Goal: Find specific page/section: Find specific page/section

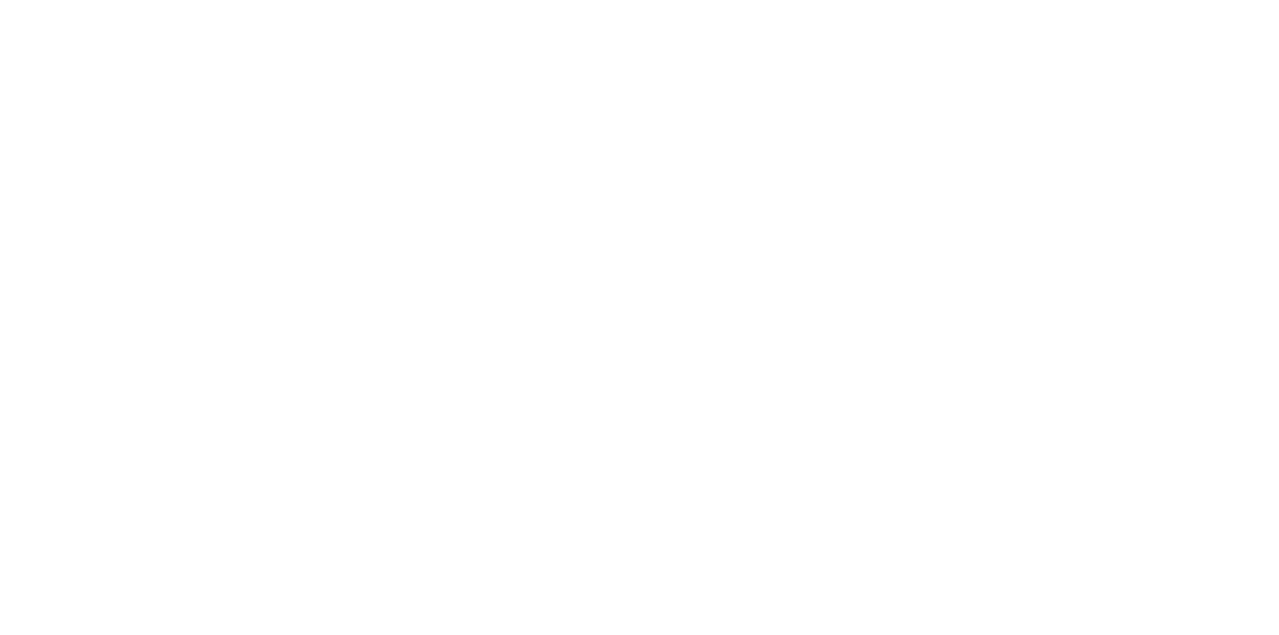
select select "Song"
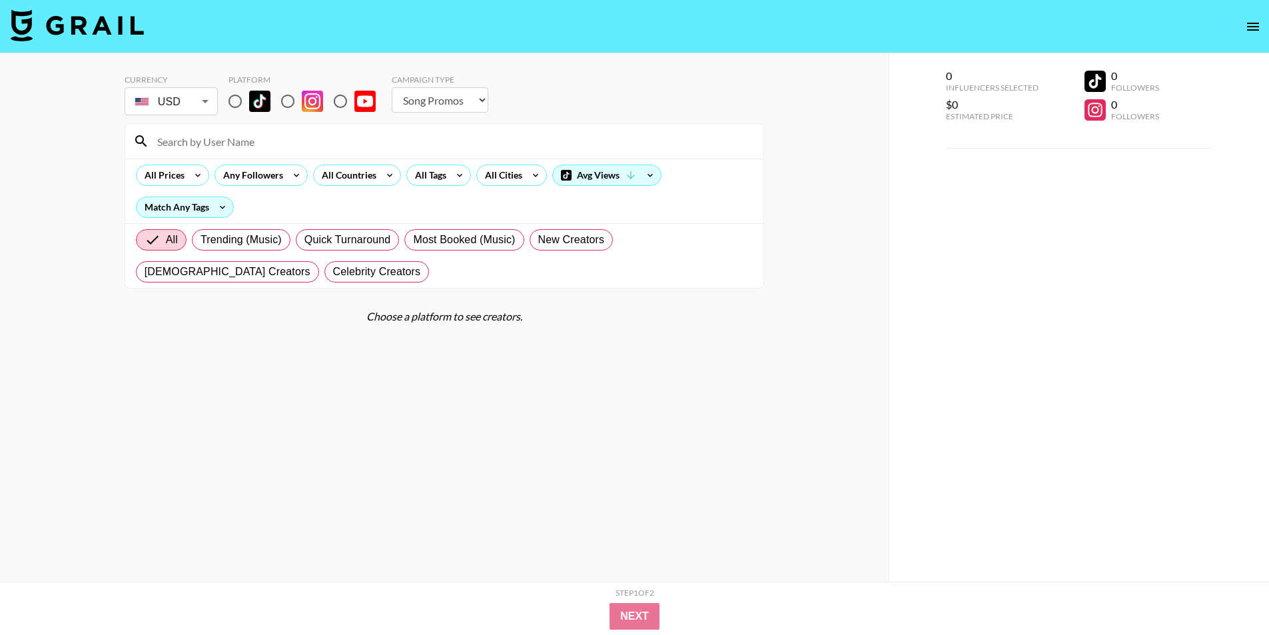
click at [202, 136] on input at bounding box center [452, 141] width 606 height 21
drag, startPoint x: 202, startPoint y: 136, endPoint x: 215, endPoint y: 122, distance: 18.9
click at [202, 136] on input at bounding box center [452, 141] width 606 height 21
click at [234, 103] on input "radio" at bounding box center [235, 101] width 28 height 28
radio input "true"
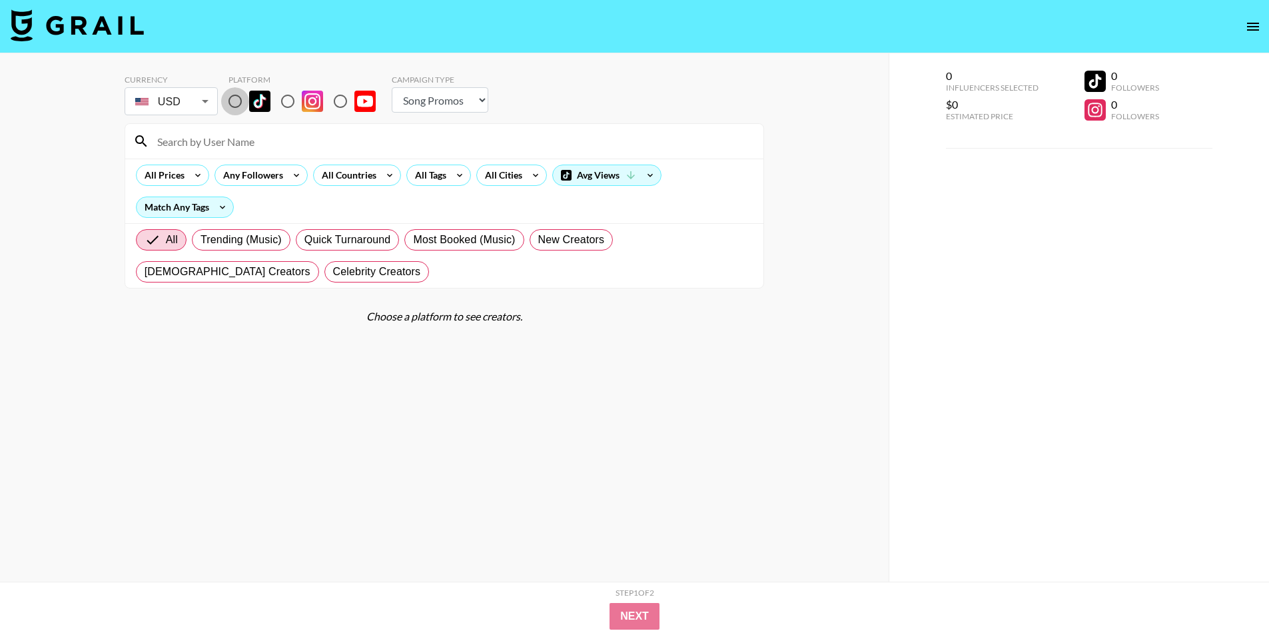
click at [235, 142] on input at bounding box center [452, 141] width 606 height 21
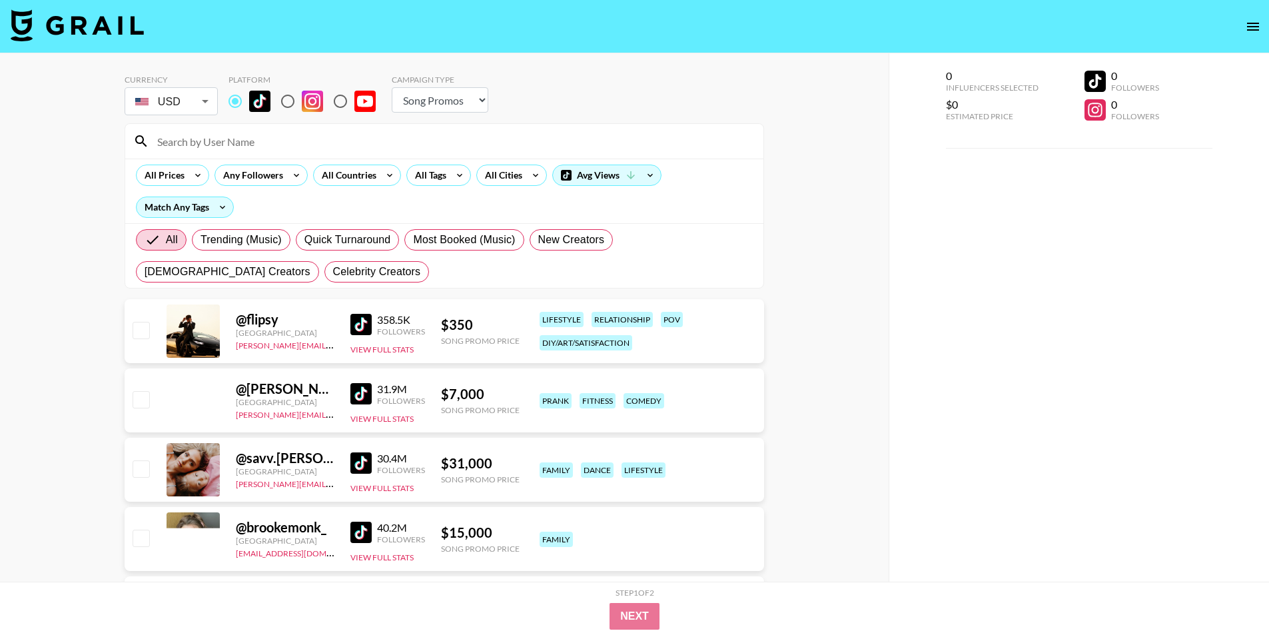
scroll to position [67, 0]
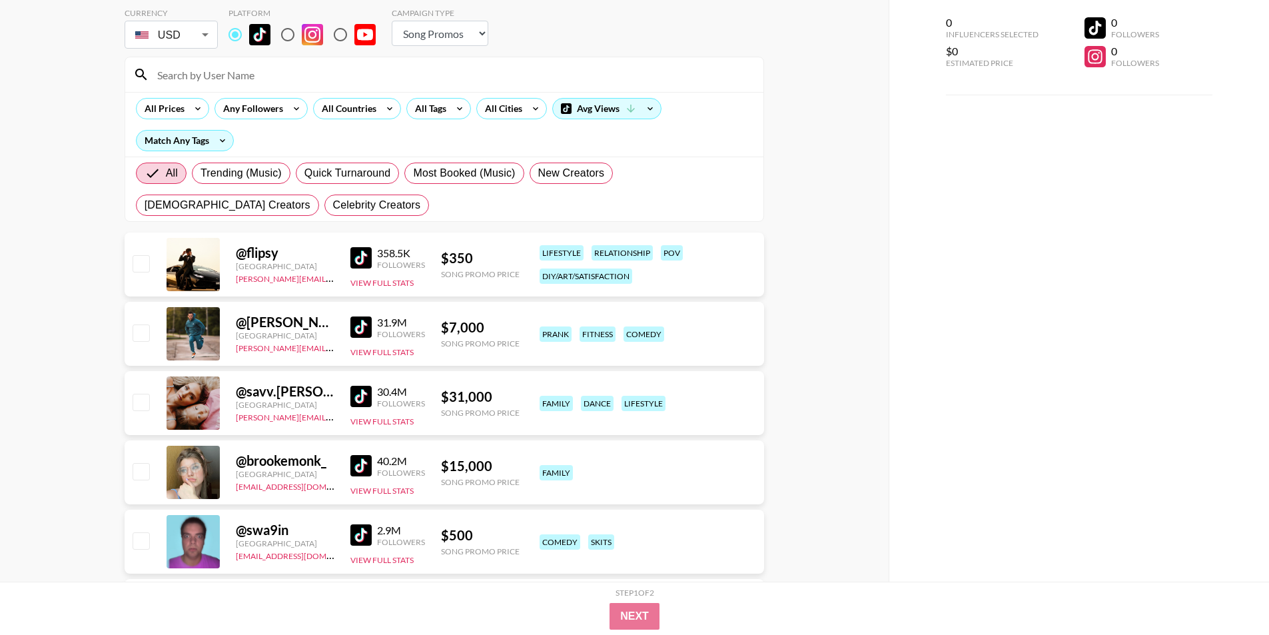
click at [264, 69] on input at bounding box center [452, 74] width 606 height 21
paste input "sofimanassyan"
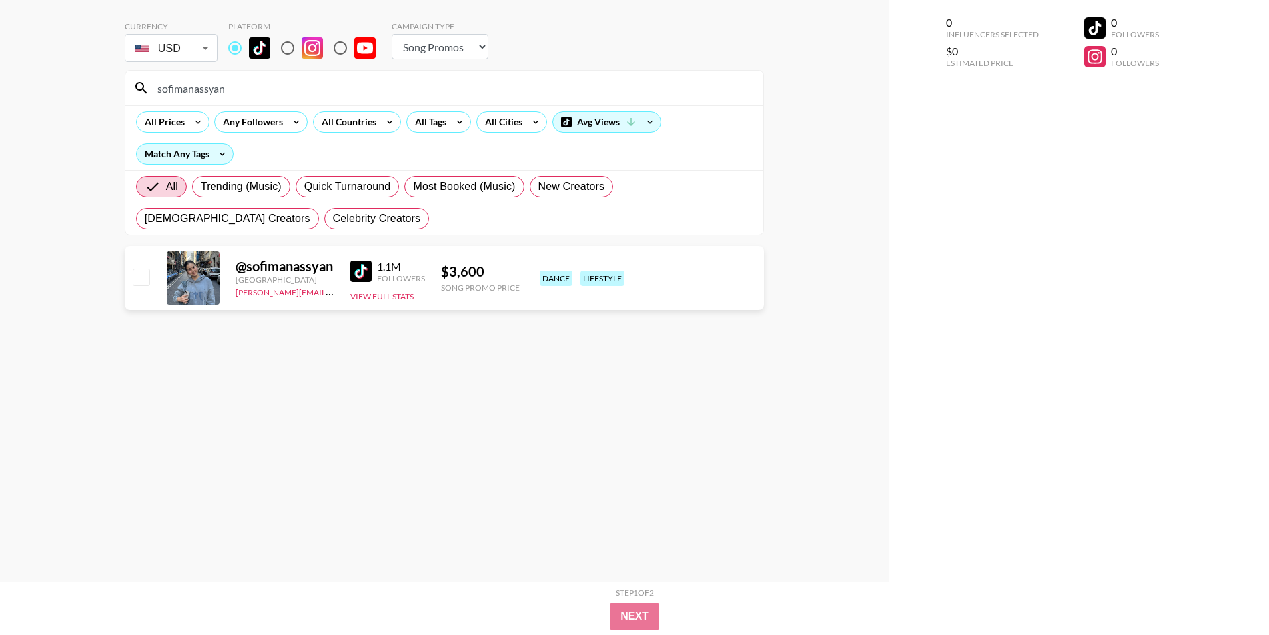
scroll to position [53, 0]
type input "sofimanassyan"
click at [339, 46] on input "radio" at bounding box center [340, 48] width 28 height 28
radio input "true"
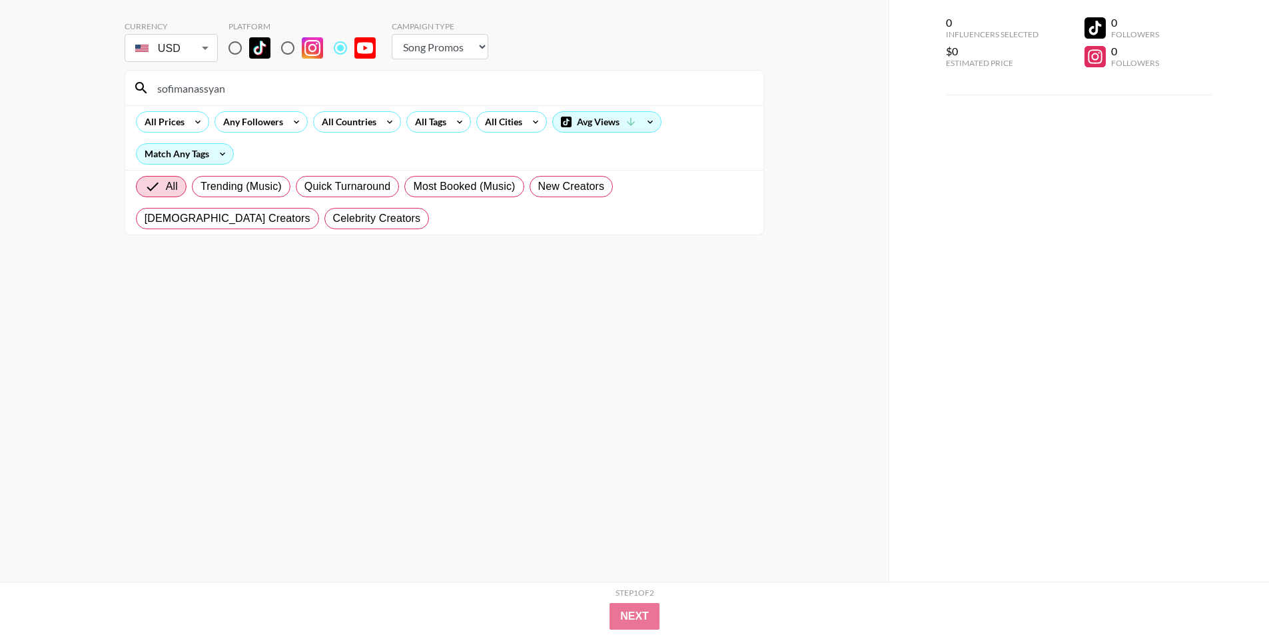
click at [337, 99] on div "sofimanassyan" at bounding box center [444, 88] width 638 height 35
click at [341, 93] on input "sofimanassyan" at bounding box center [452, 87] width 606 height 21
click at [346, 91] on input "sofimanassyan" at bounding box center [452, 87] width 606 height 21
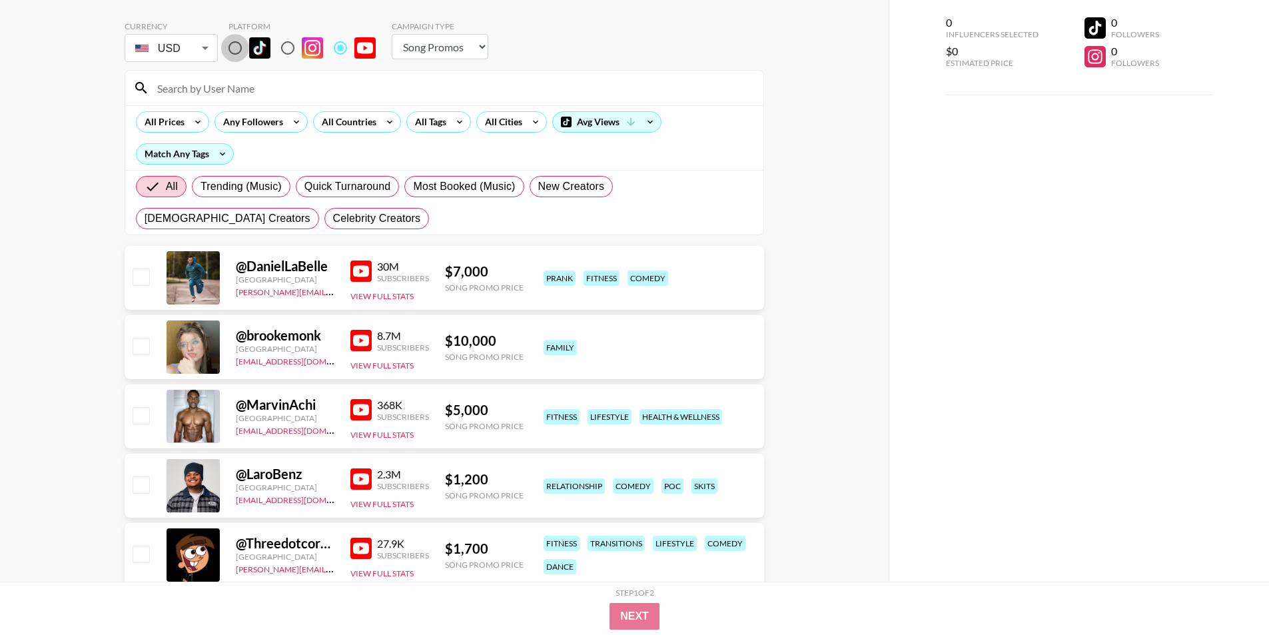
click at [233, 49] on input "radio" at bounding box center [235, 48] width 28 height 28
radio input "true"
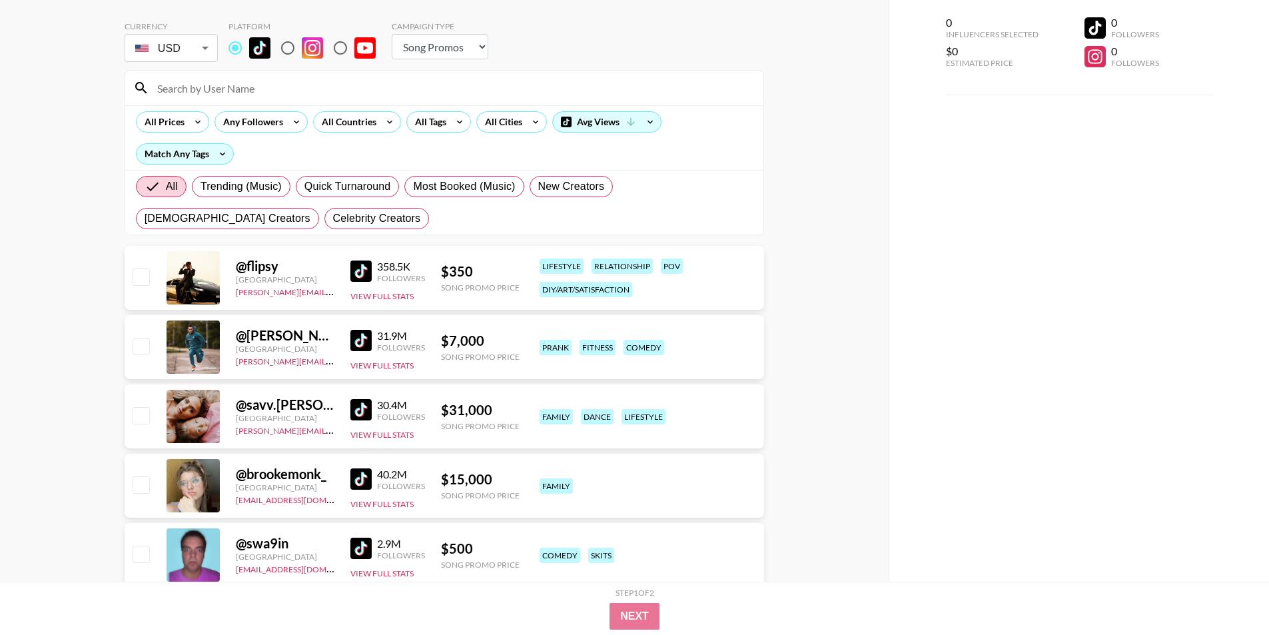
click at [287, 91] on input at bounding box center [452, 87] width 606 height 21
paste input "sofimanassyan"
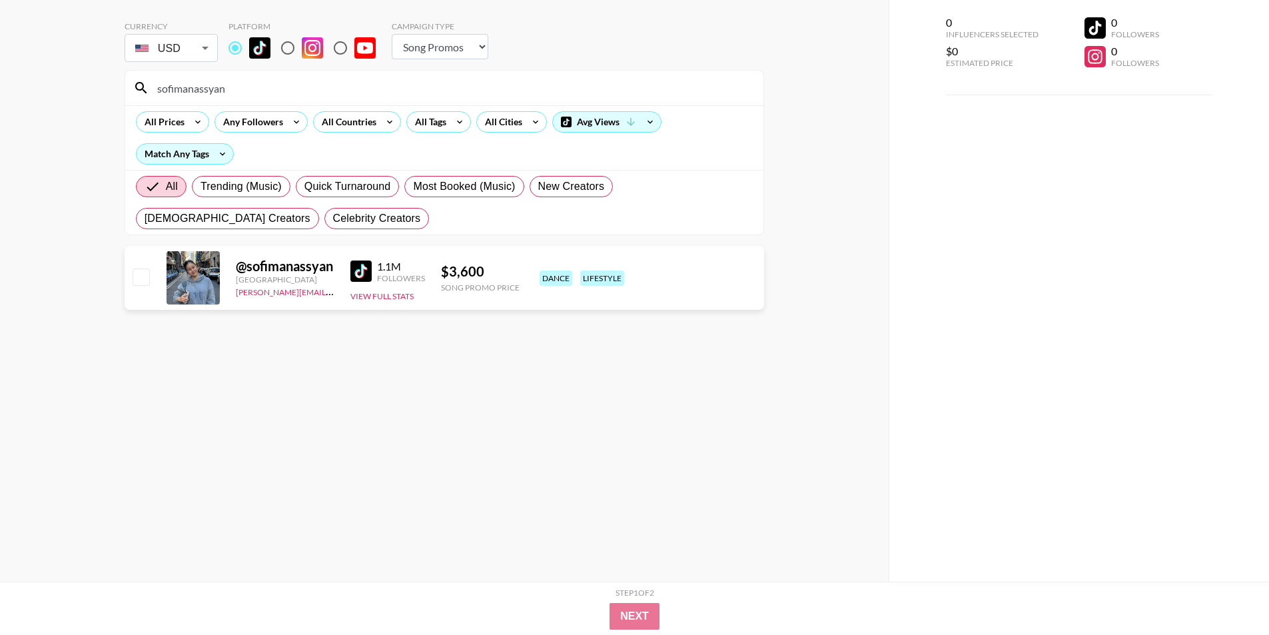
type input "sofimanassyan"
